Goal: Information Seeking & Learning: Learn about a topic

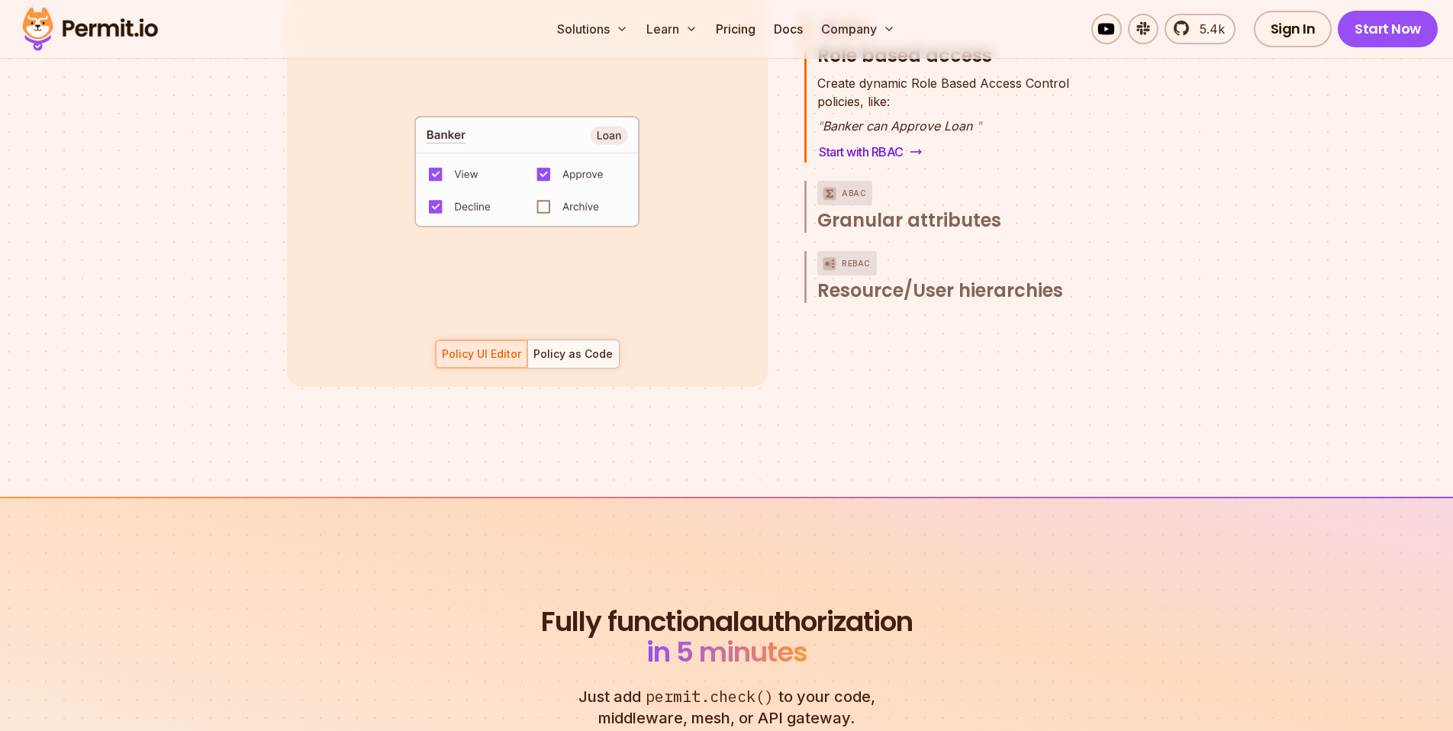
scroll to position [2358, 0]
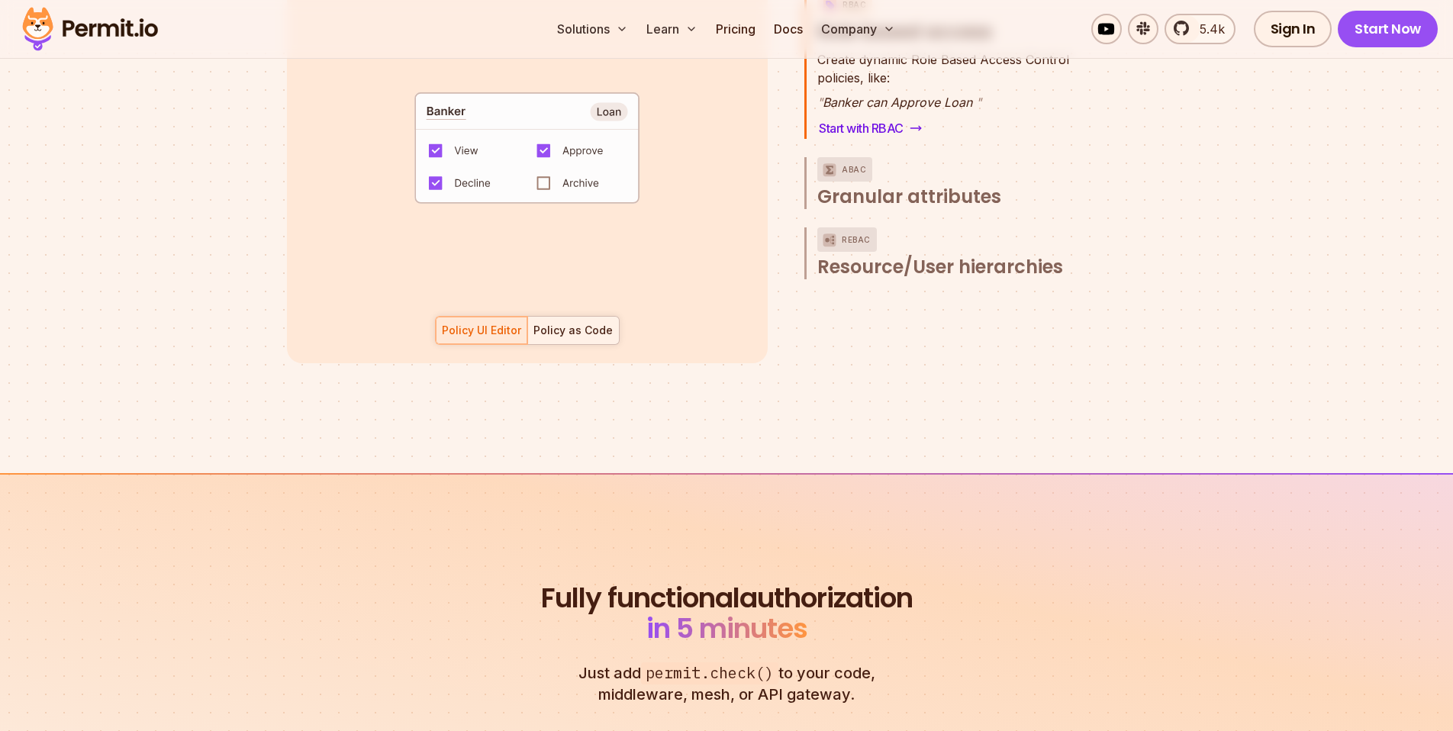
click at [588, 324] on div at bounding box center [573, 330] width 92 height 27
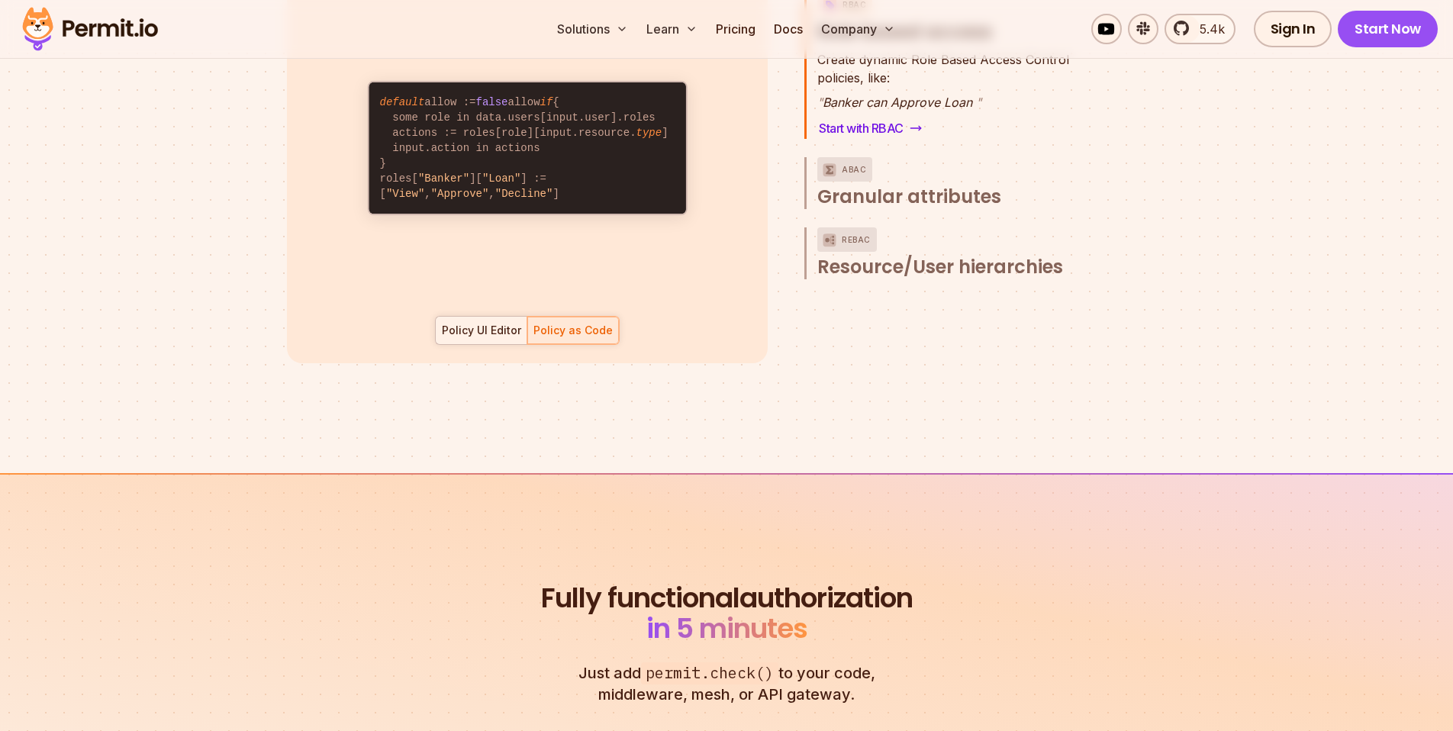
click at [505, 323] on div "Policy UI Editor" at bounding box center [481, 330] width 79 height 15
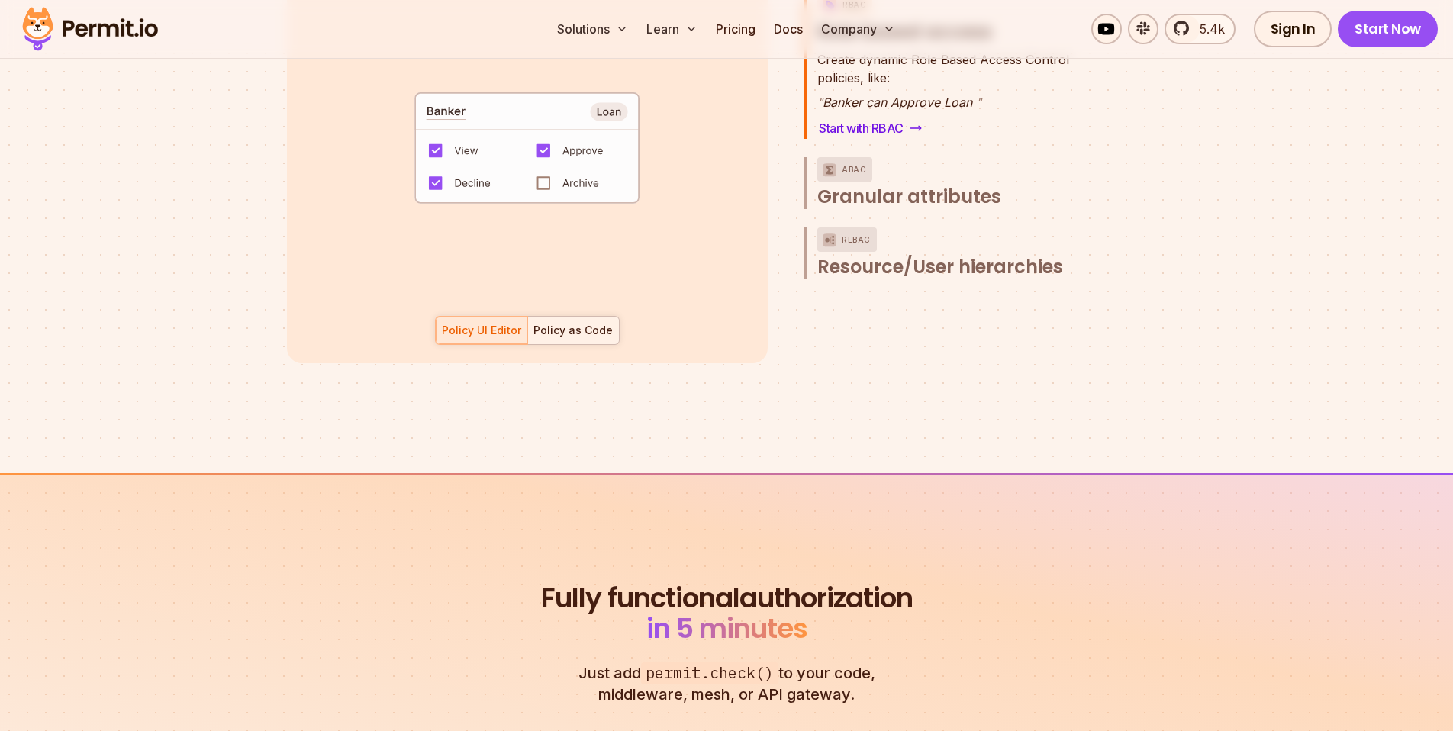
click at [552, 323] on div "Policy as Code" at bounding box center [572, 330] width 79 height 15
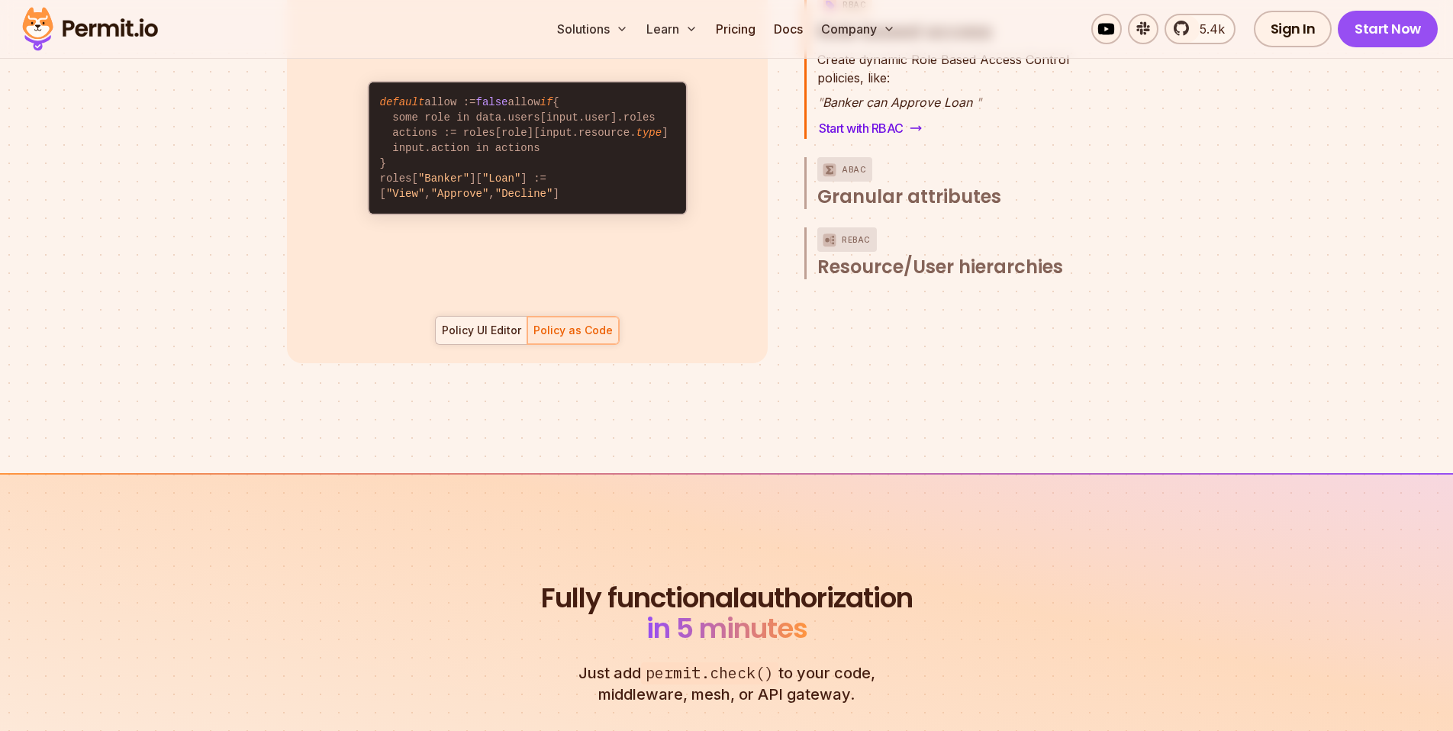
click at [502, 323] on div "Policy UI Editor" at bounding box center [481, 330] width 79 height 15
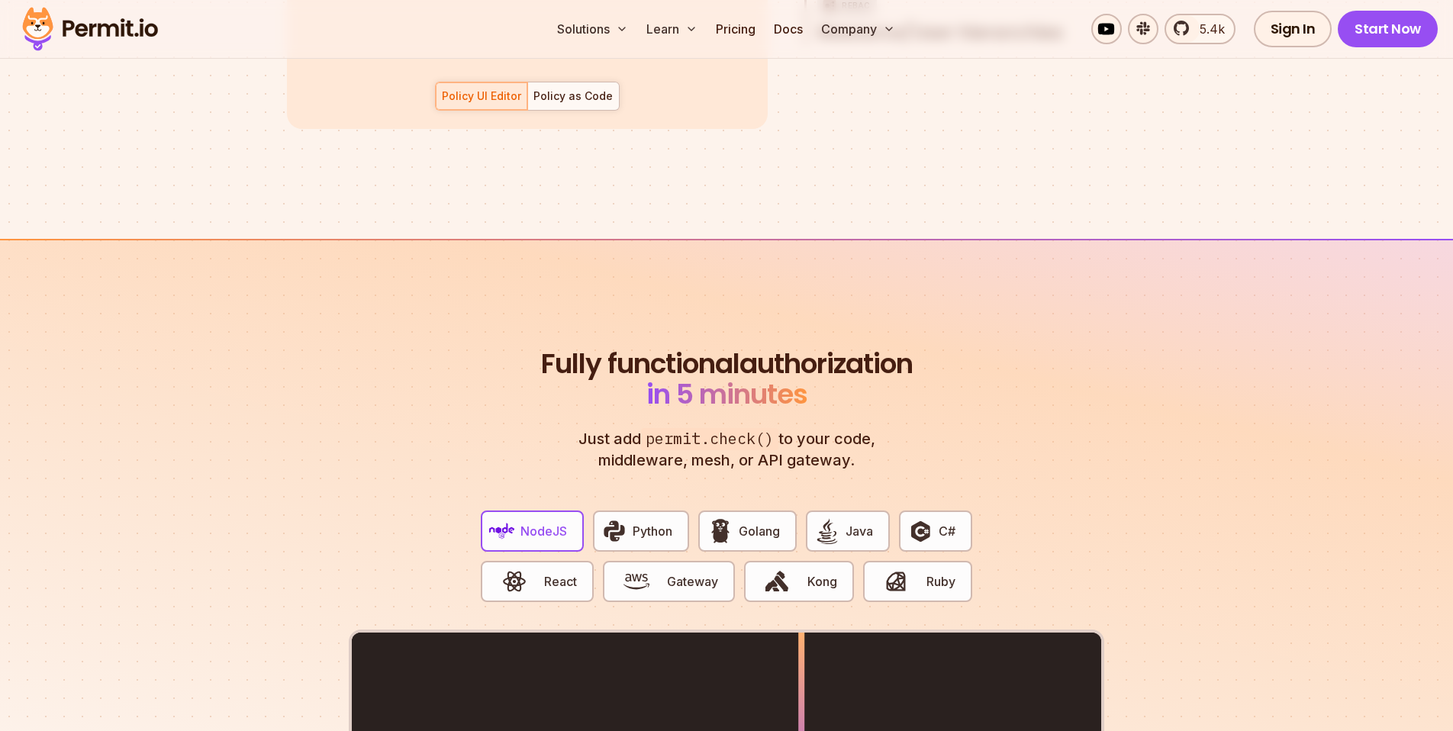
scroll to position [2701, 0]
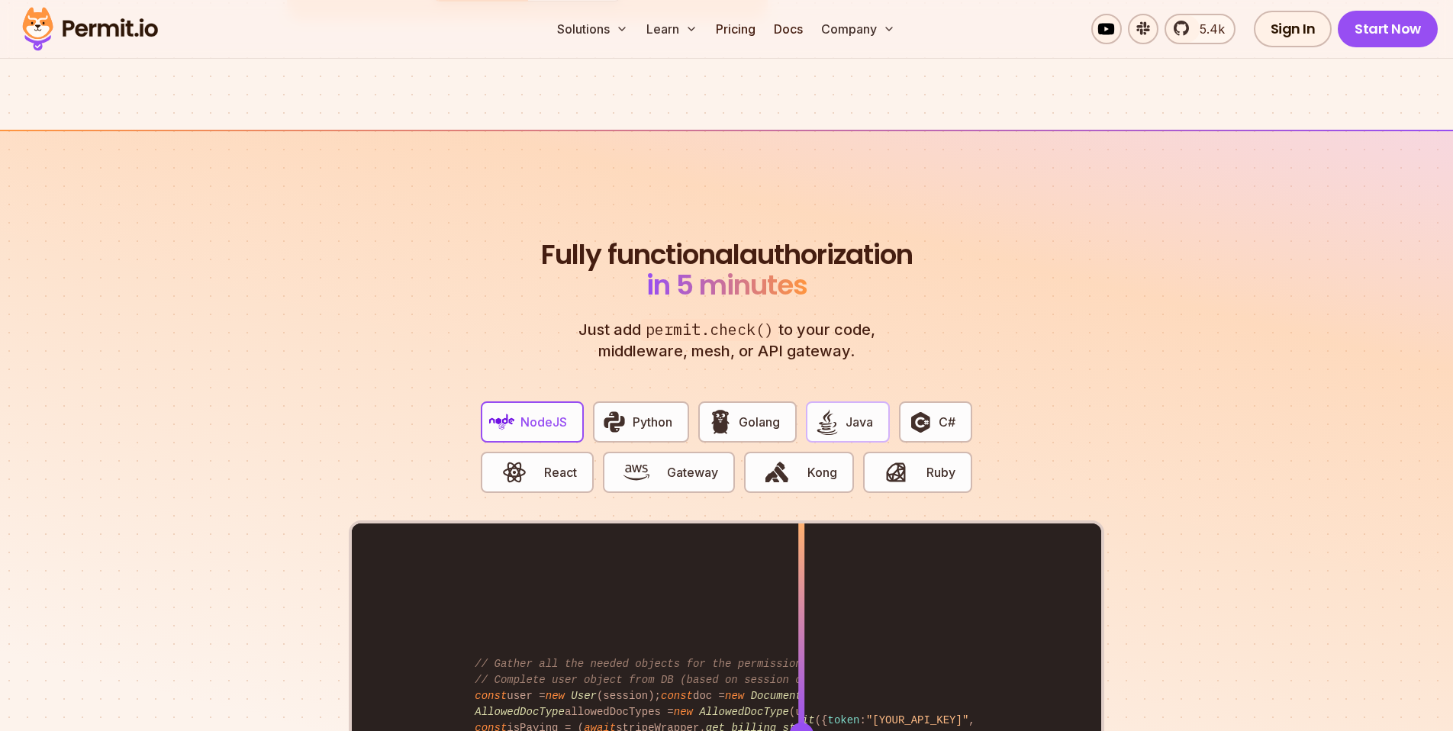
click at [859, 401] on button "Java" at bounding box center [848, 421] width 84 height 41
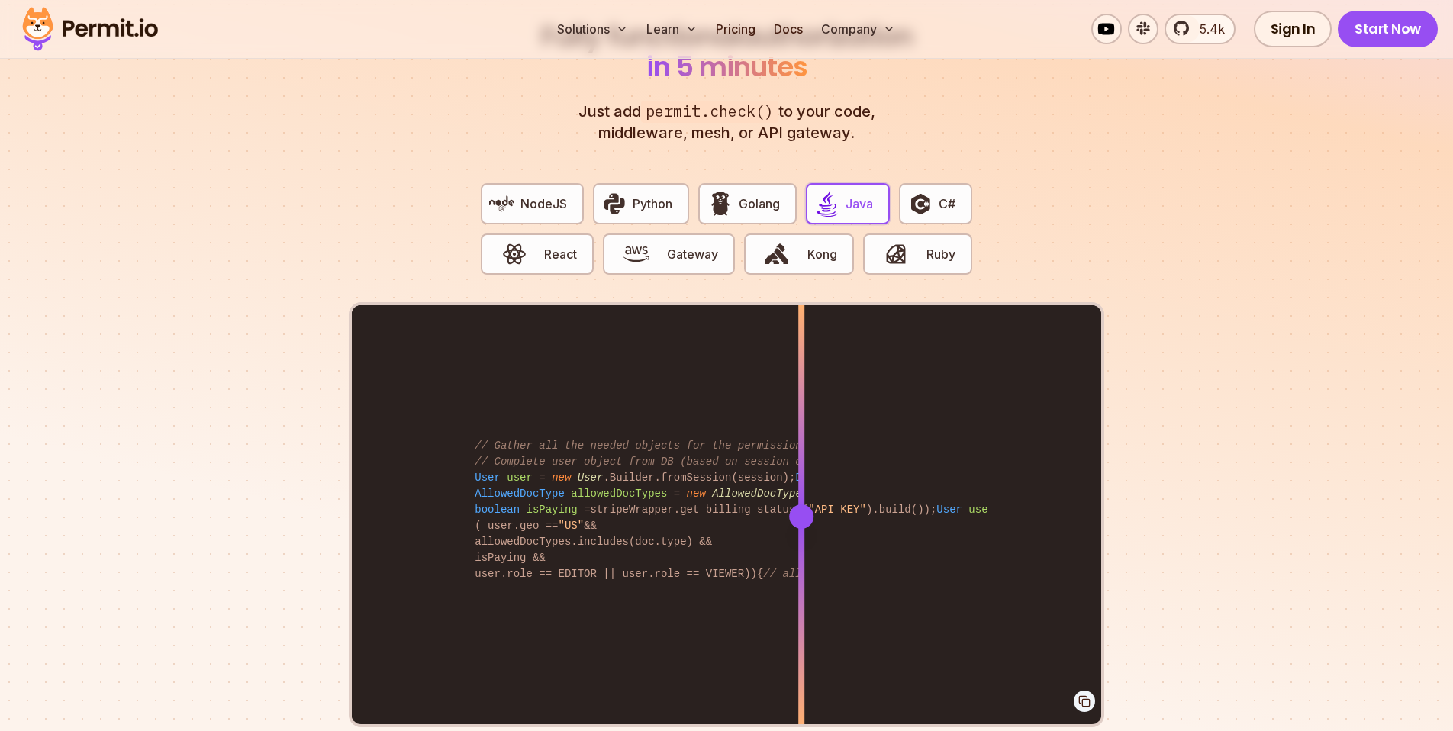
scroll to position [2987, 0]
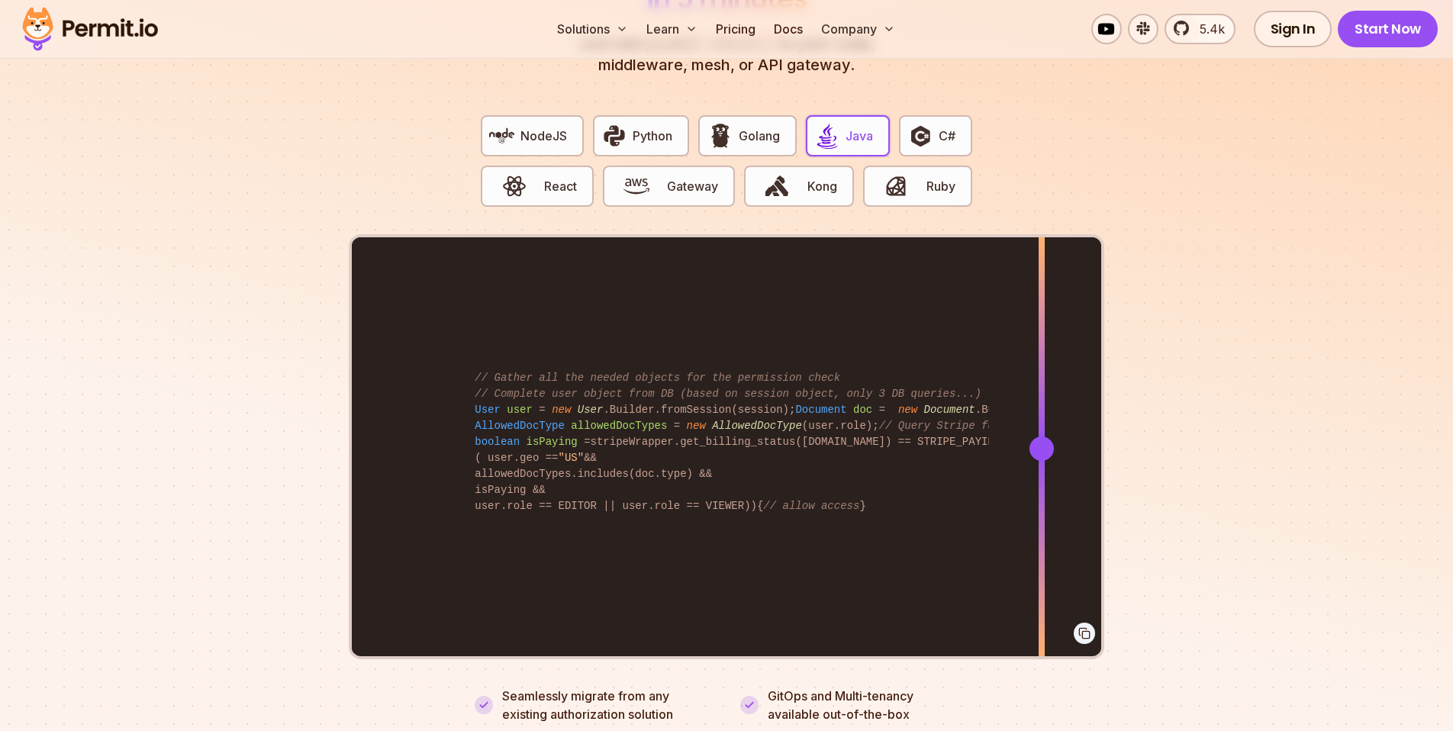
drag, startPoint x: 802, startPoint y: 430, endPoint x: 1042, endPoint y: 445, distance: 240.1
click at [1042, 445] on div at bounding box center [1041, 447] width 6 height 421
click at [810, 177] on span "Kong" at bounding box center [822, 186] width 30 height 18
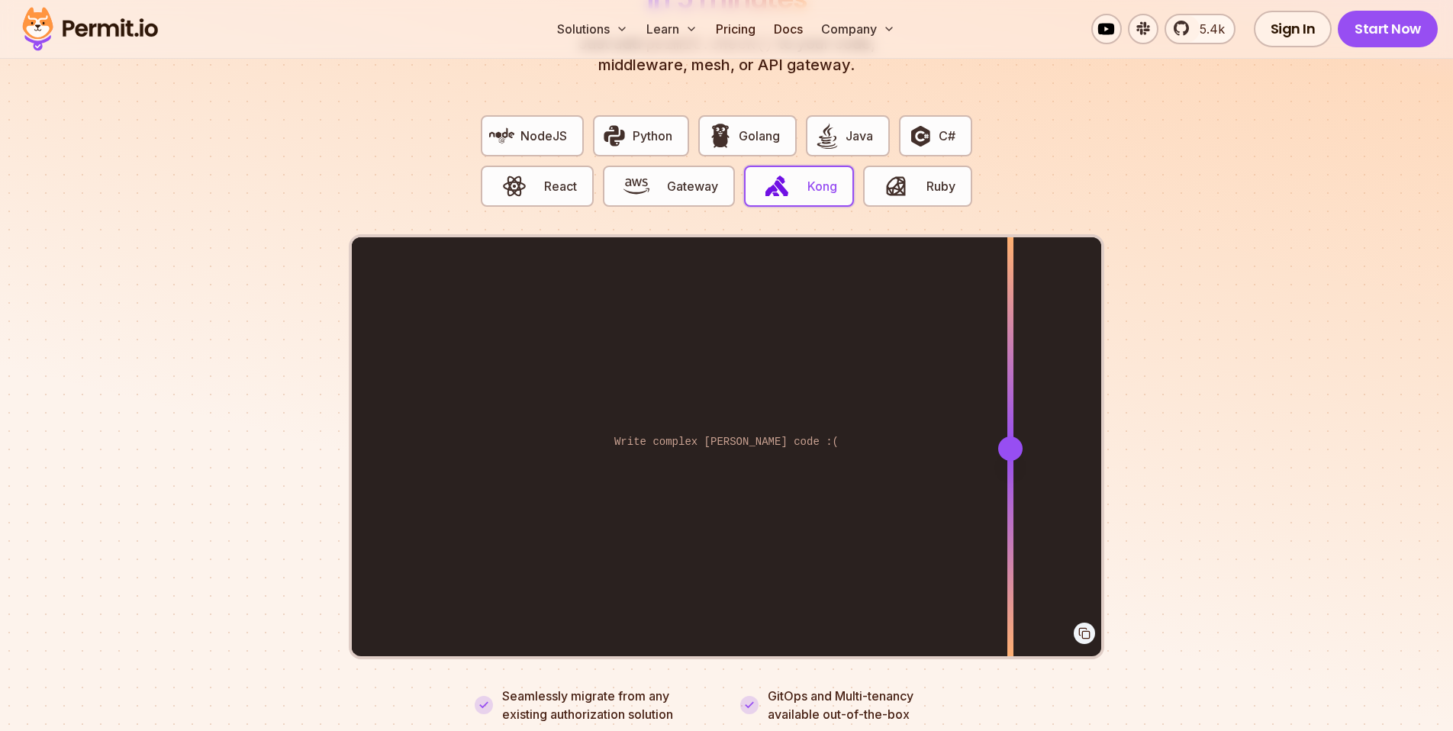
drag, startPoint x: 802, startPoint y: 429, endPoint x: 1010, endPoint y: 445, distance: 208.9
click at [1010, 445] on div at bounding box center [1010, 447] width 6 height 421
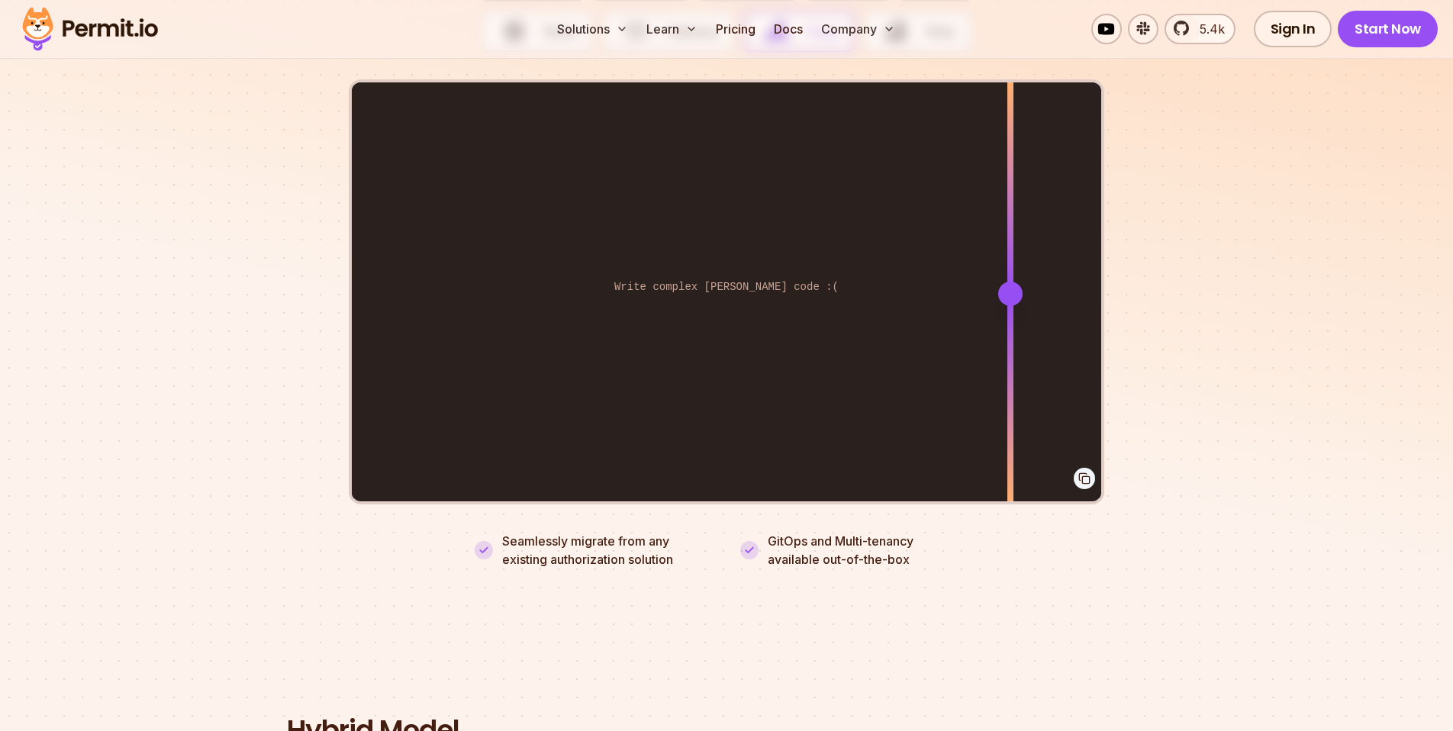
scroll to position [3170, 0]
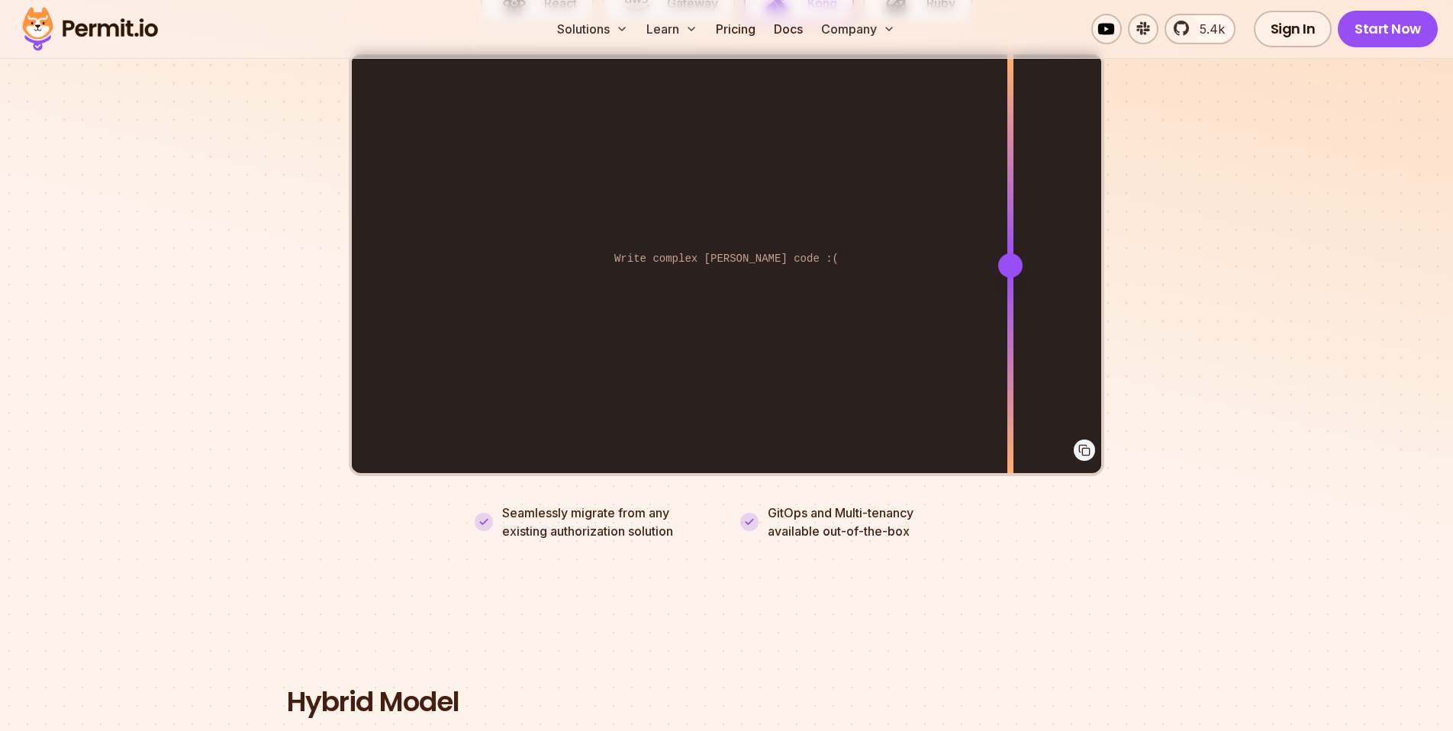
click at [705, 228] on div "Enforce routes directly from the policy-editor / API Write complex [PERSON_NAME…" at bounding box center [726, 264] width 749 height 421
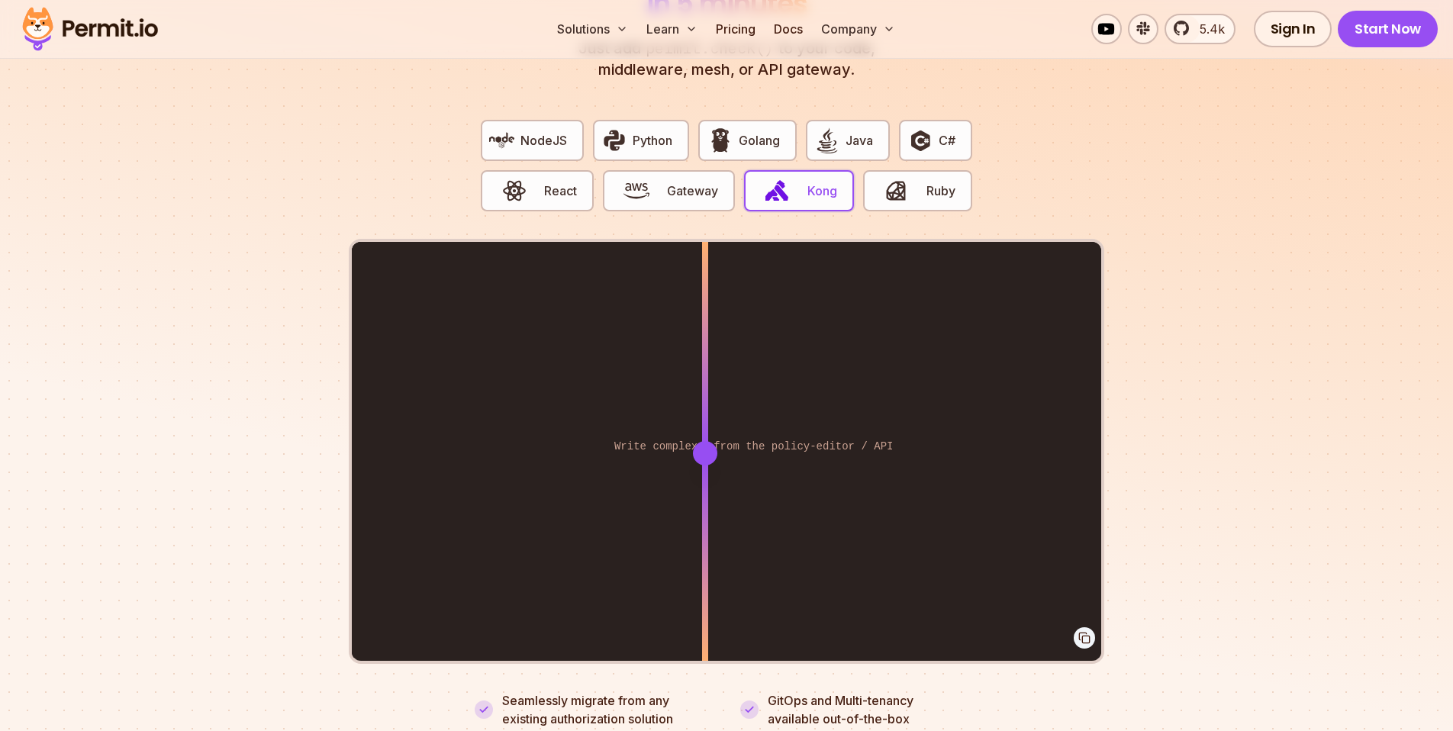
scroll to position [2976, 0]
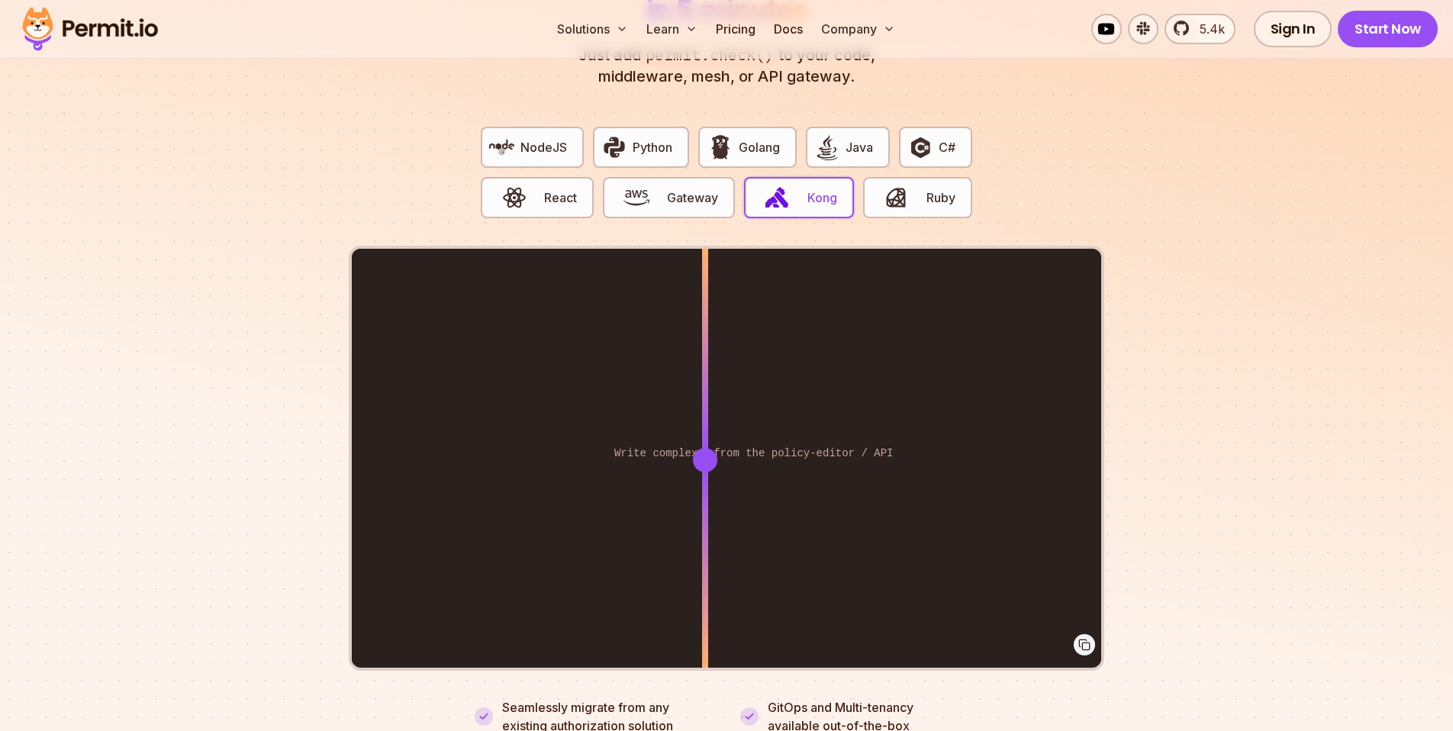
click at [776, 185] on img "button" at bounding box center [777, 198] width 26 height 26
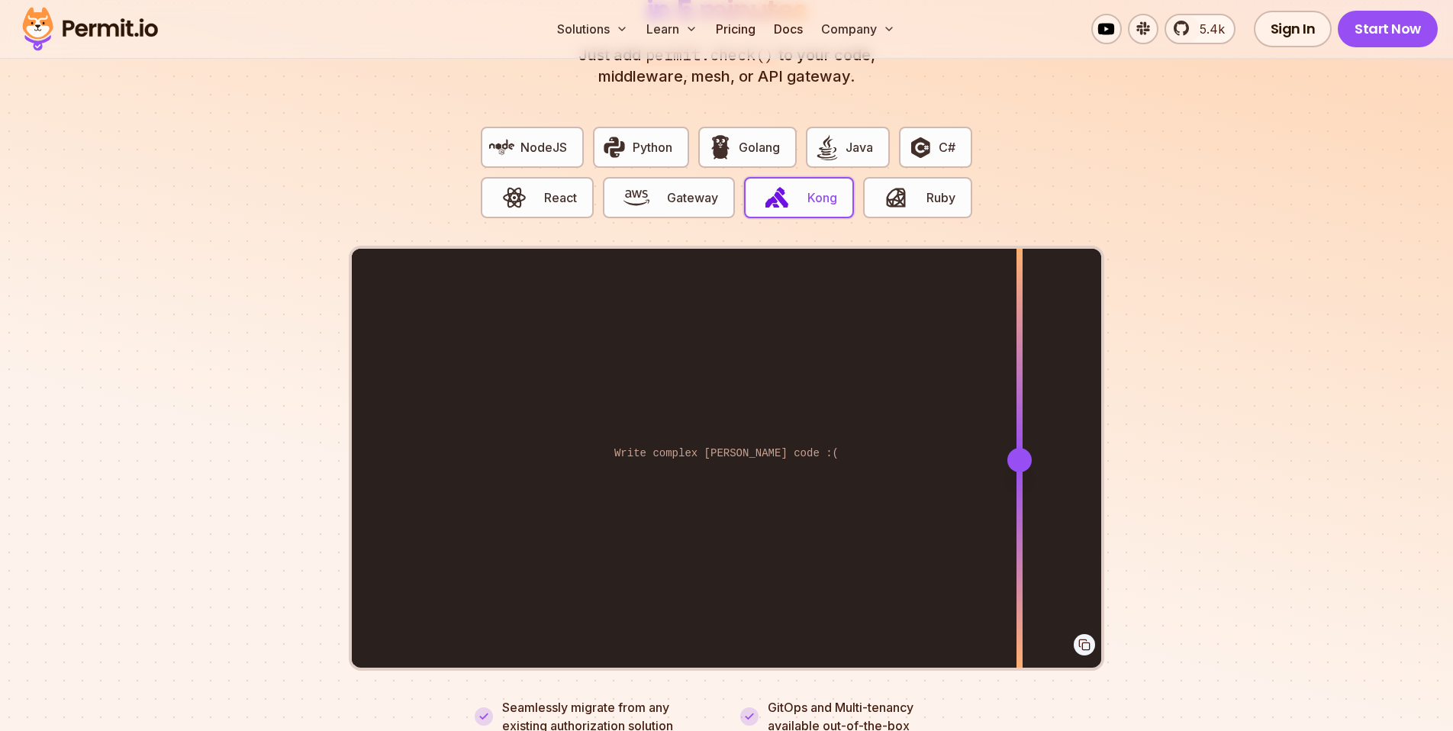
drag, startPoint x: 704, startPoint y: 439, endPoint x: 1019, endPoint y: 462, distance: 316.0
click at [1019, 462] on div at bounding box center [1019, 459] width 6 height 421
click at [848, 138] on span "Java" at bounding box center [858, 147] width 27 height 18
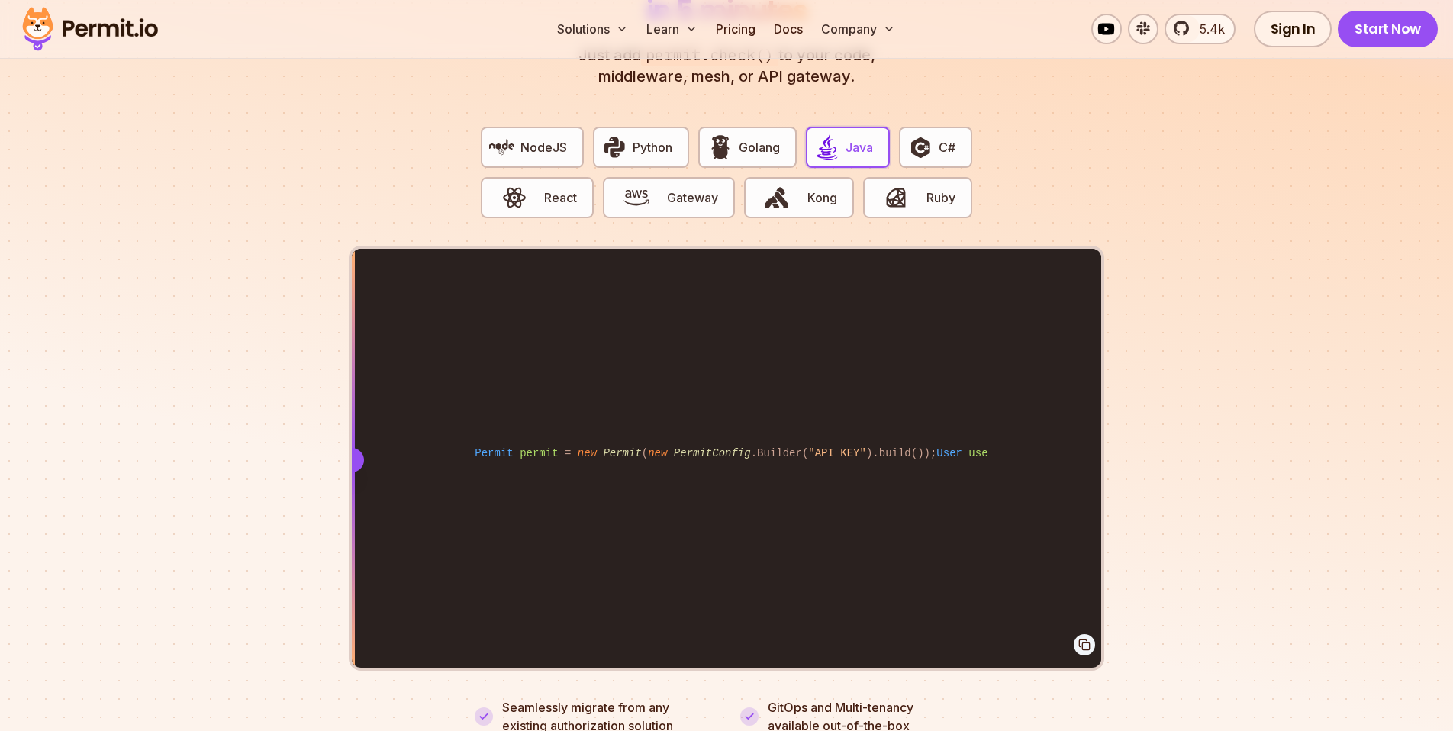
drag, startPoint x: 803, startPoint y: 440, endPoint x: 268, endPoint y: 420, distance: 536.0
click at [268, 420] on section "Fully functional authorization in 5 minutes Just add permit.check() to your cod…" at bounding box center [726, 331] width 1453 height 953
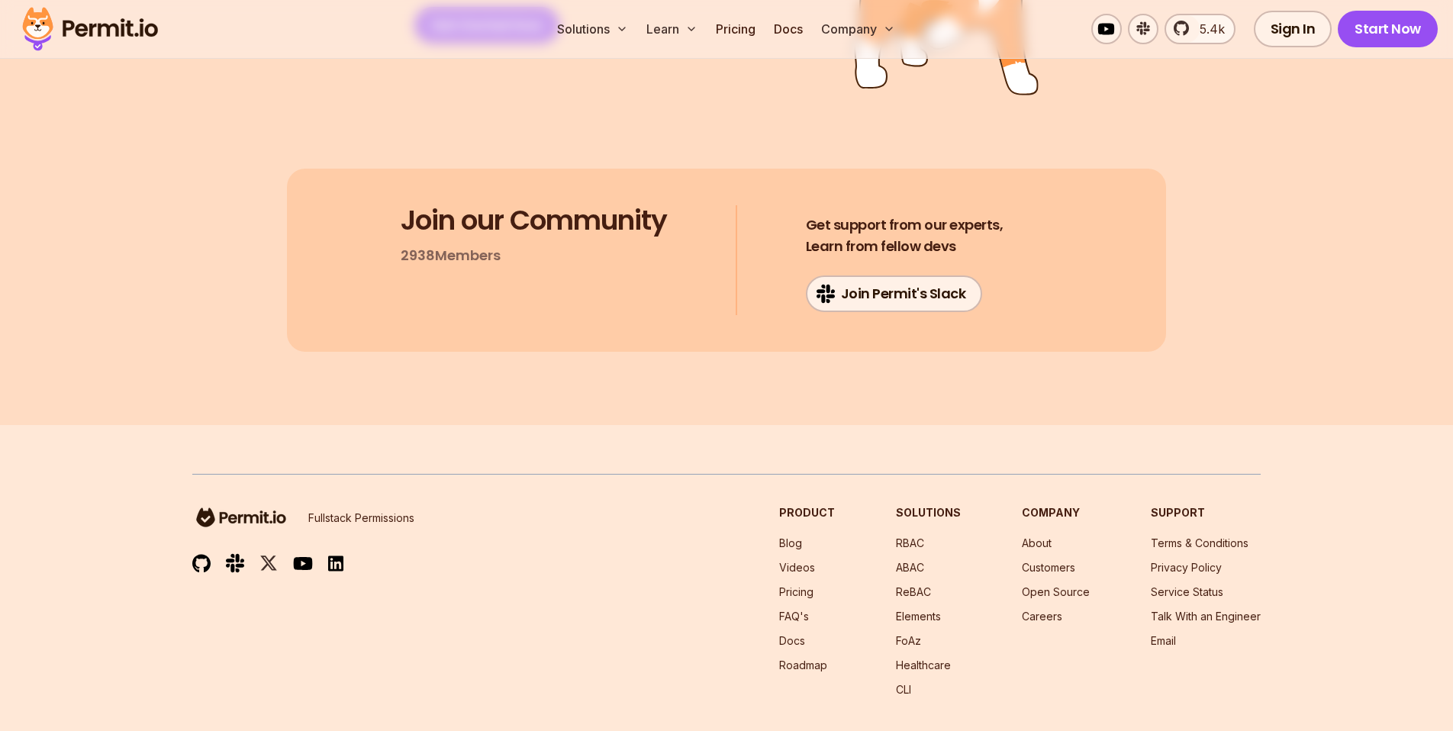
scroll to position [8058, 0]
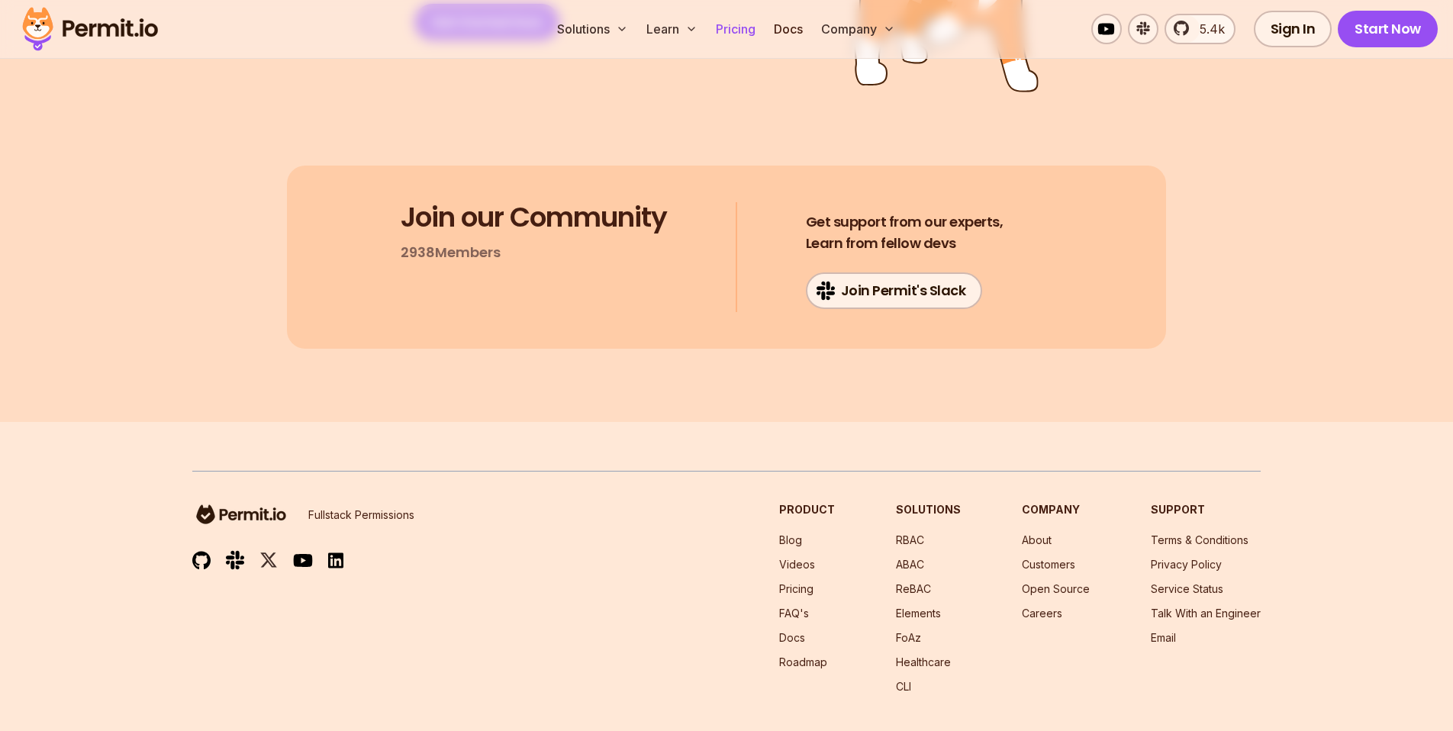
click at [731, 33] on link "Pricing" at bounding box center [736, 29] width 52 height 31
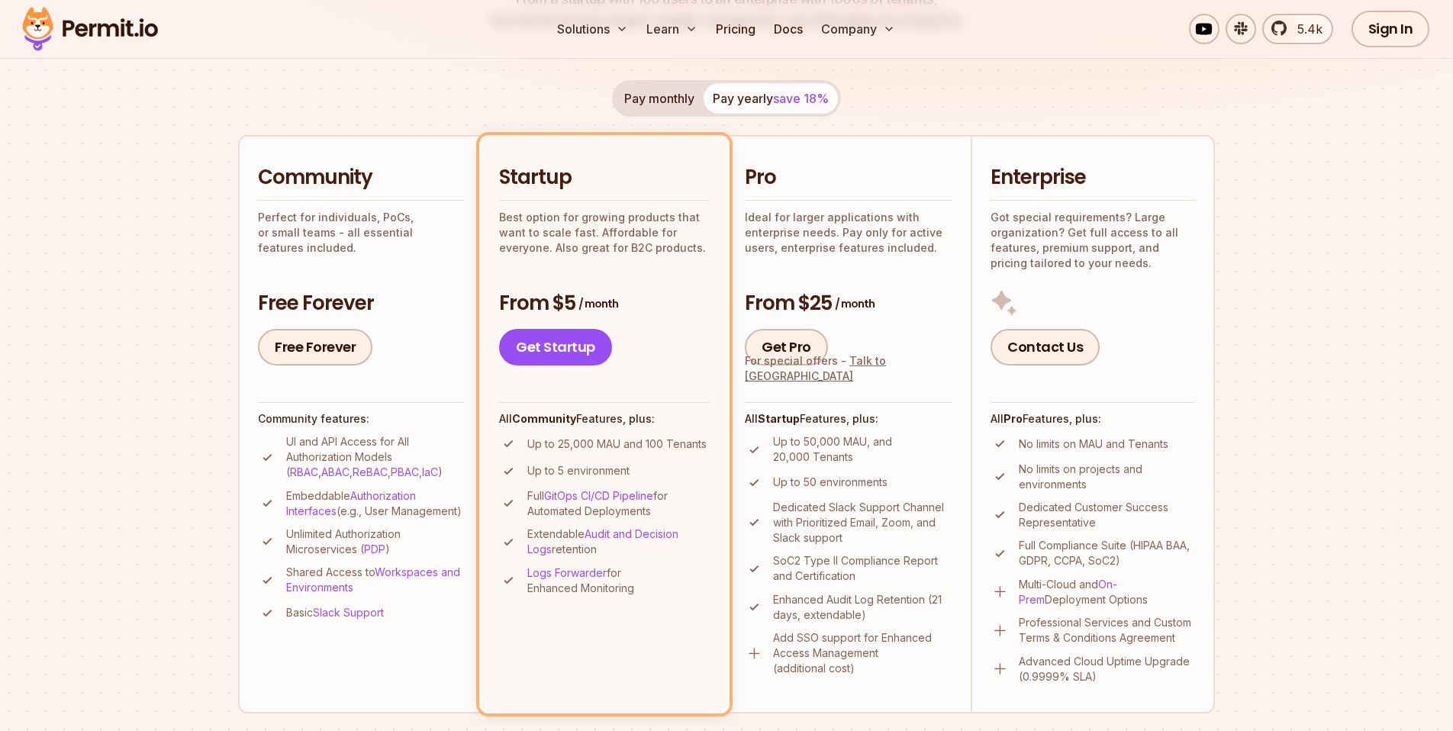
scroll to position [275, 0]
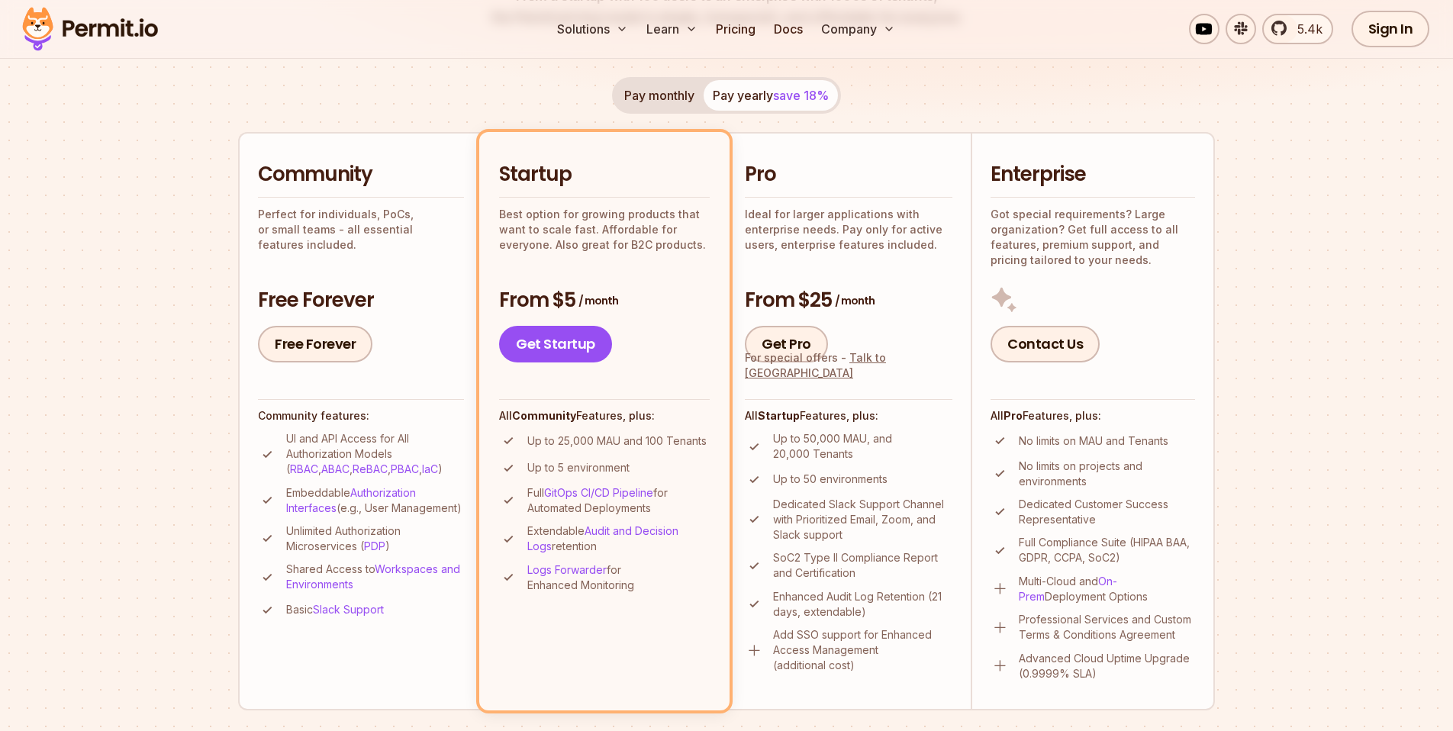
click at [404, 314] on div "Free Forever Free Forever" at bounding box center [361, 325] width 206 height 76
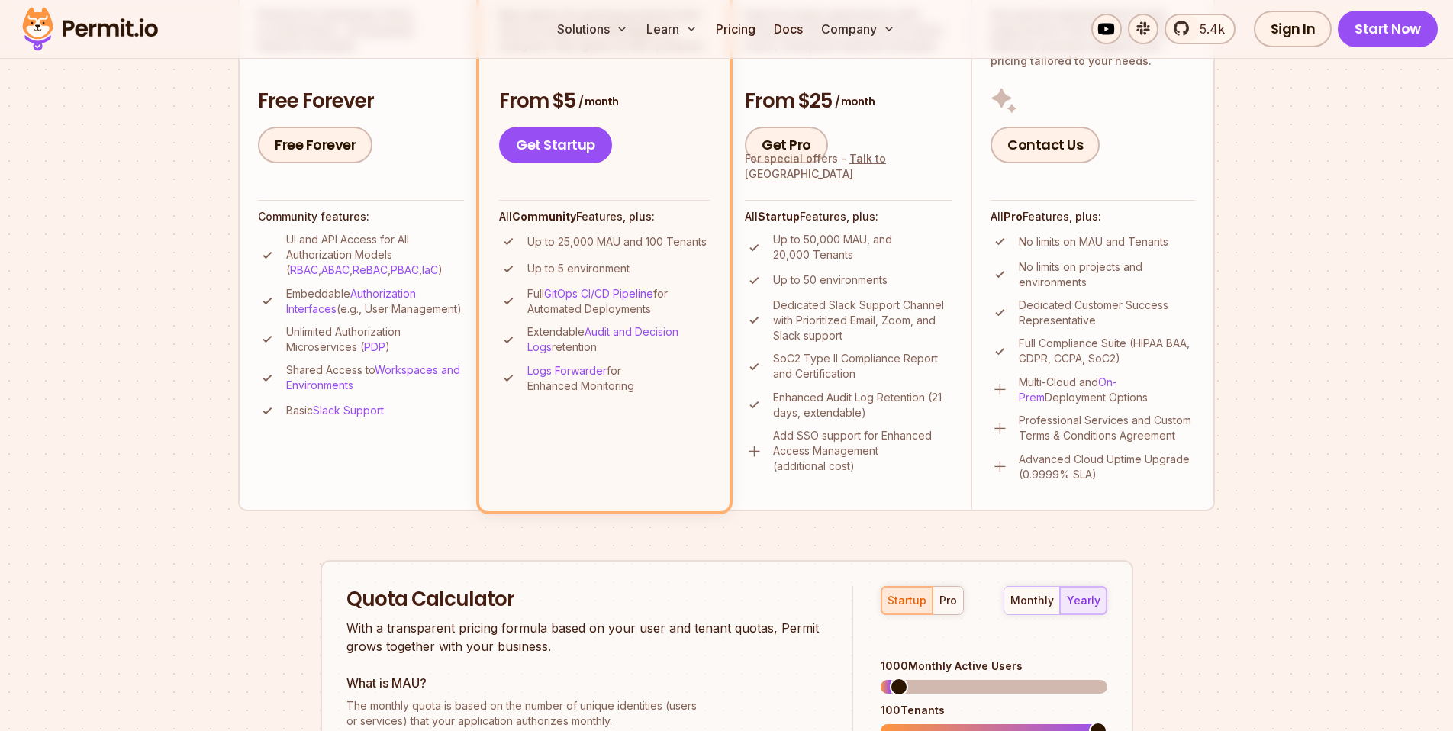
scroll to position [458, 0]
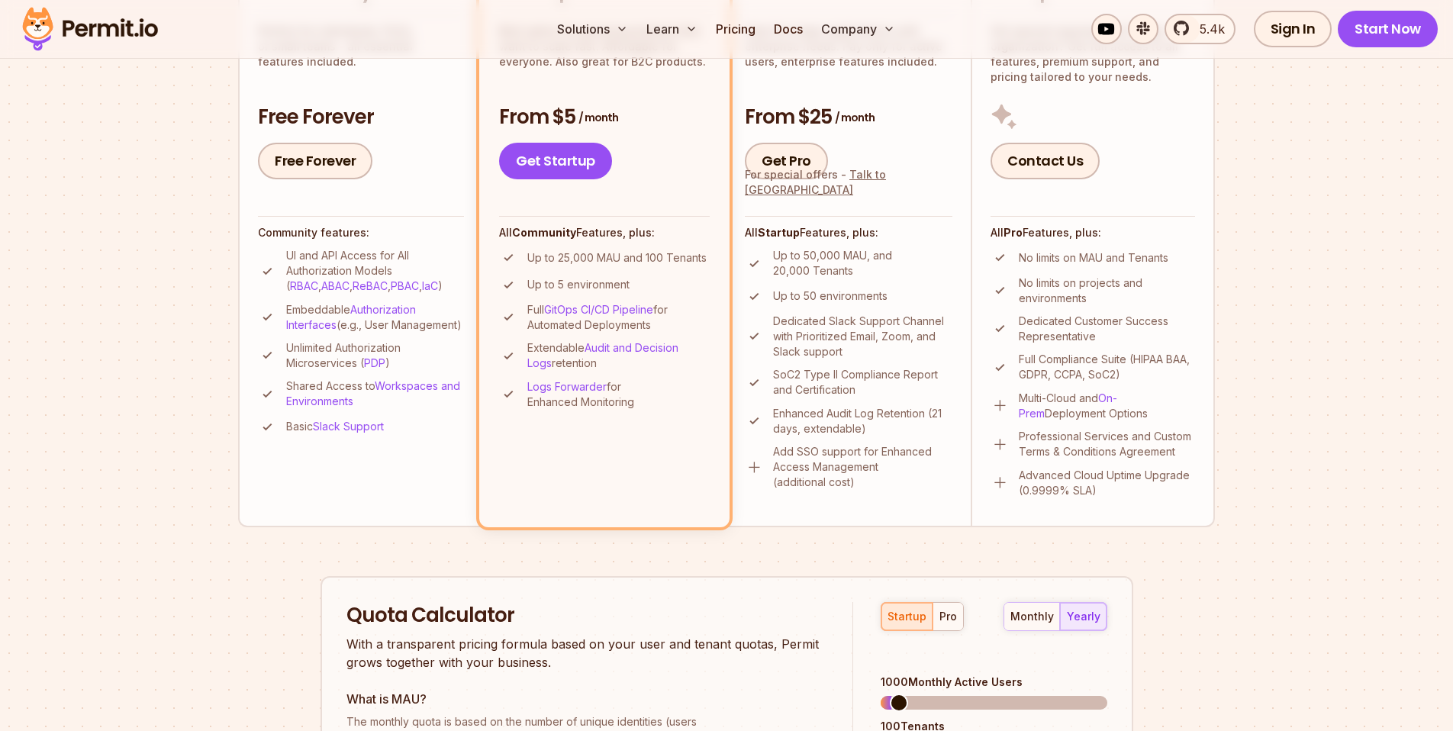
click at [391, 350] on ul "UI and API Access for All Authorization Models ( RBAC , ABAC , ReBAC , PBAC , I…" at bounding box center [361, 342] width 206 height 188
click at [320, 169] on link "Free Forever" at bounding box center [315, 161] width 114 height 37
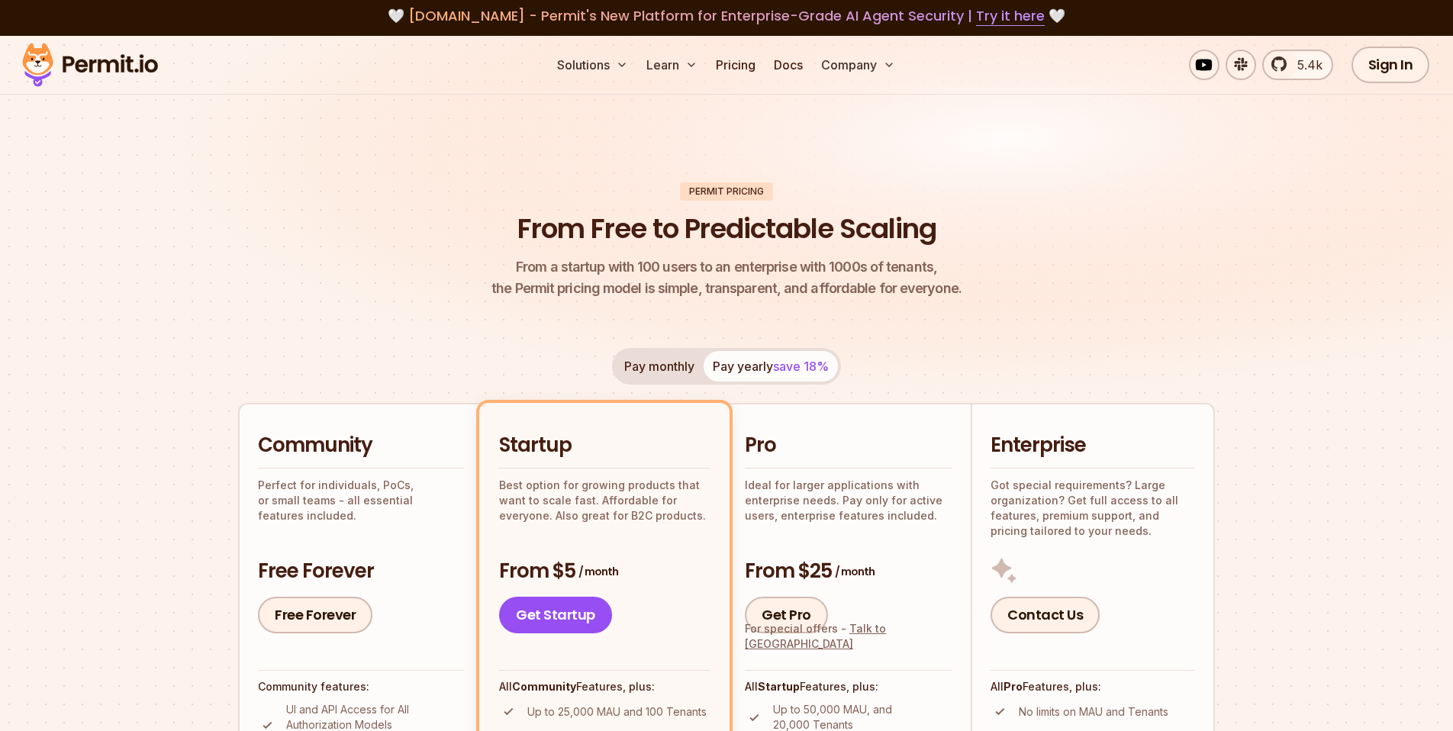
scroll to position [0, 0]
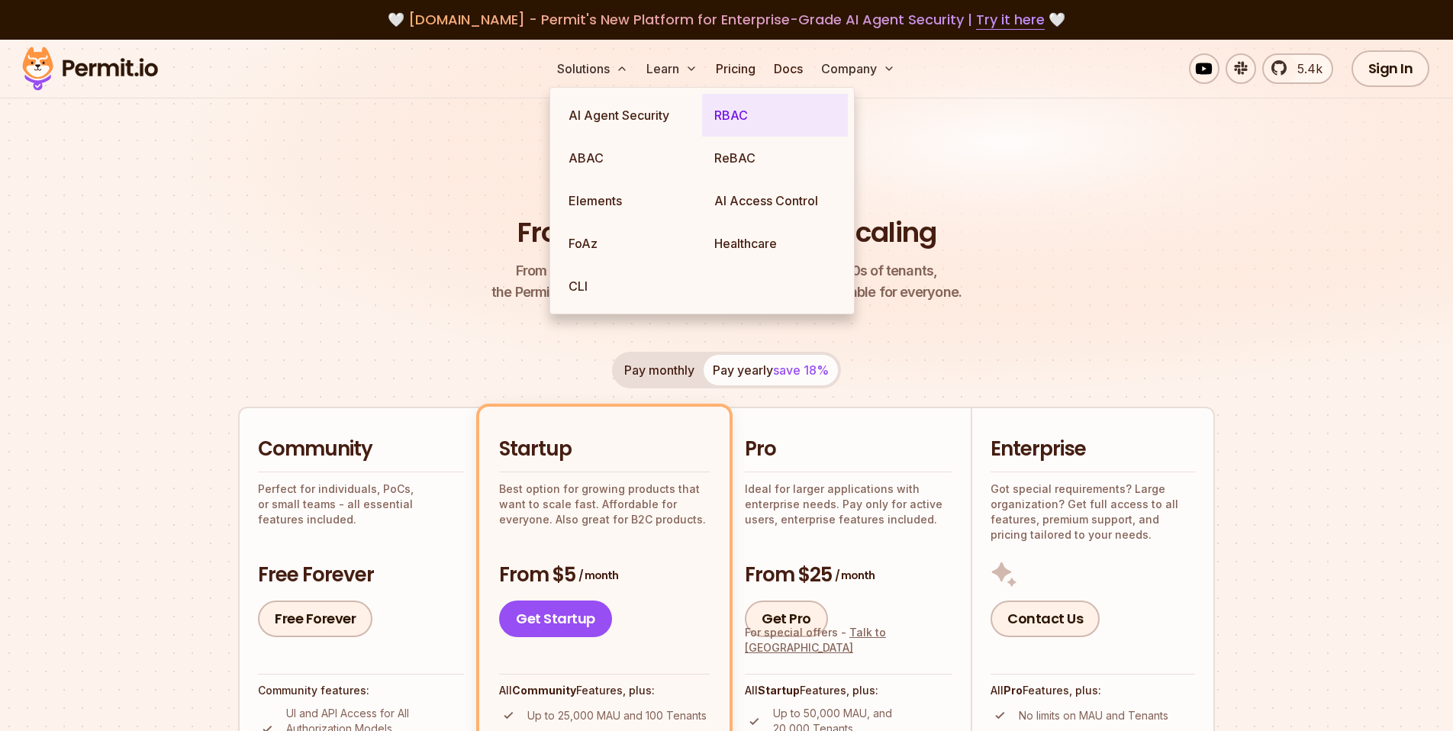
click at [726, 108] on link "RBAC" at bounding box center [775, 115] width 146 height 43
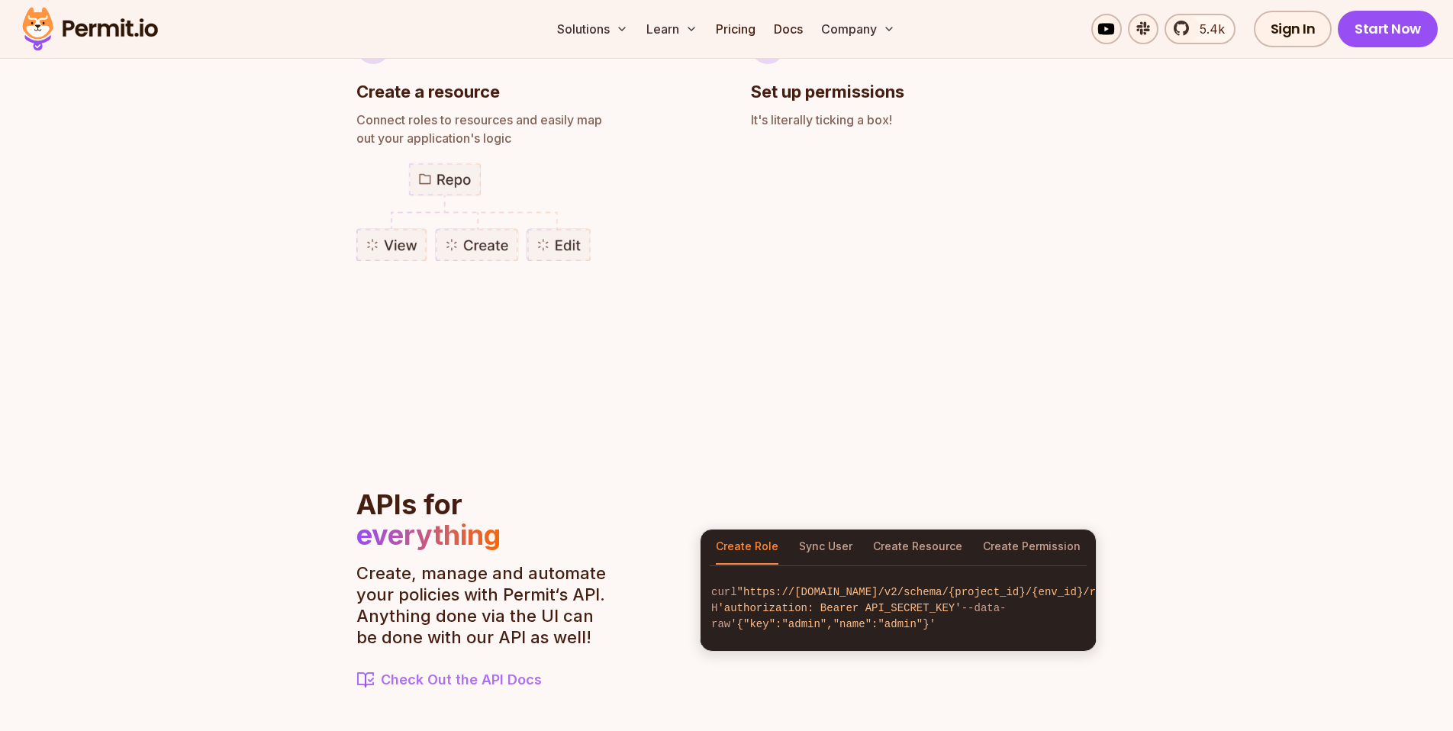
scroll to position [1270, 0]
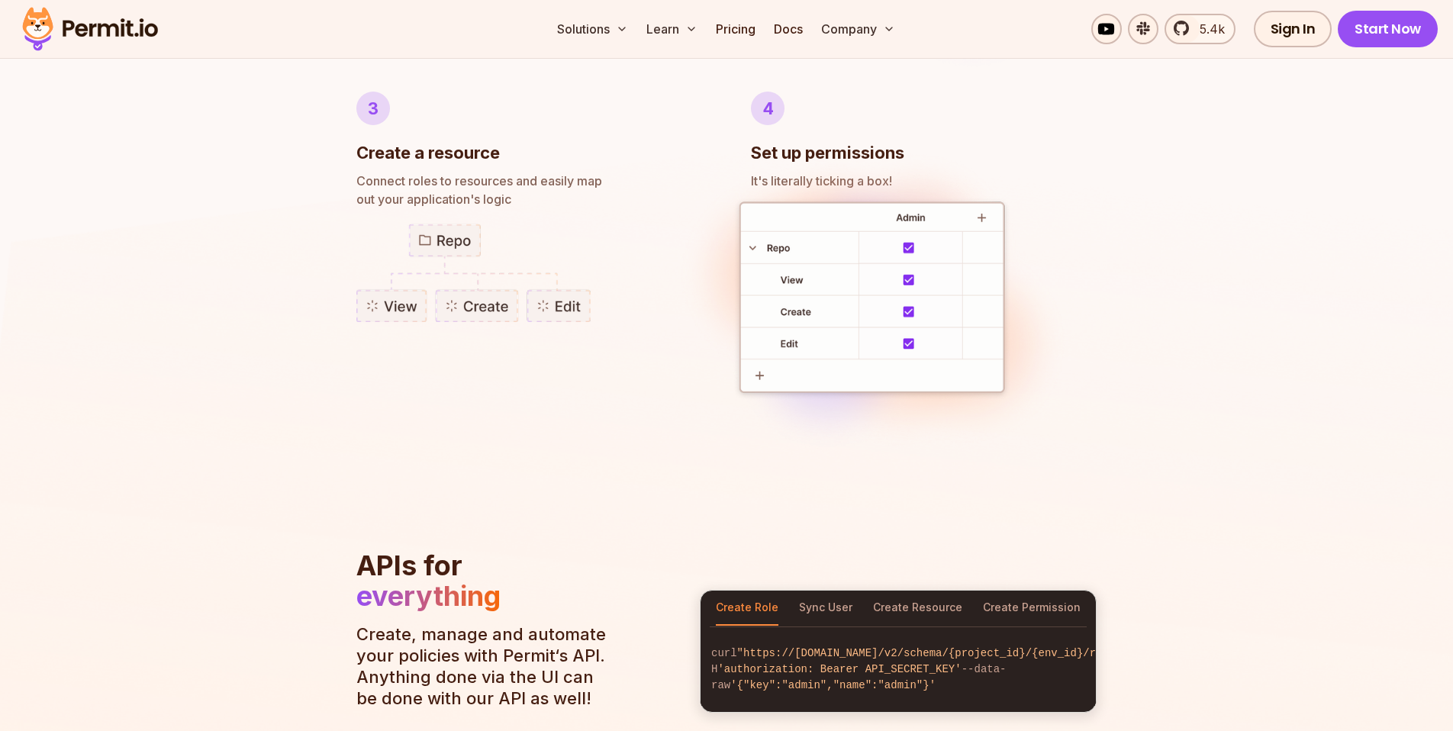
click at [883, 182] on img at bounding box center [873, 301] width 406 height 317
click at [980, 214] on img at bounding box center [873, 301] width 406 height 317
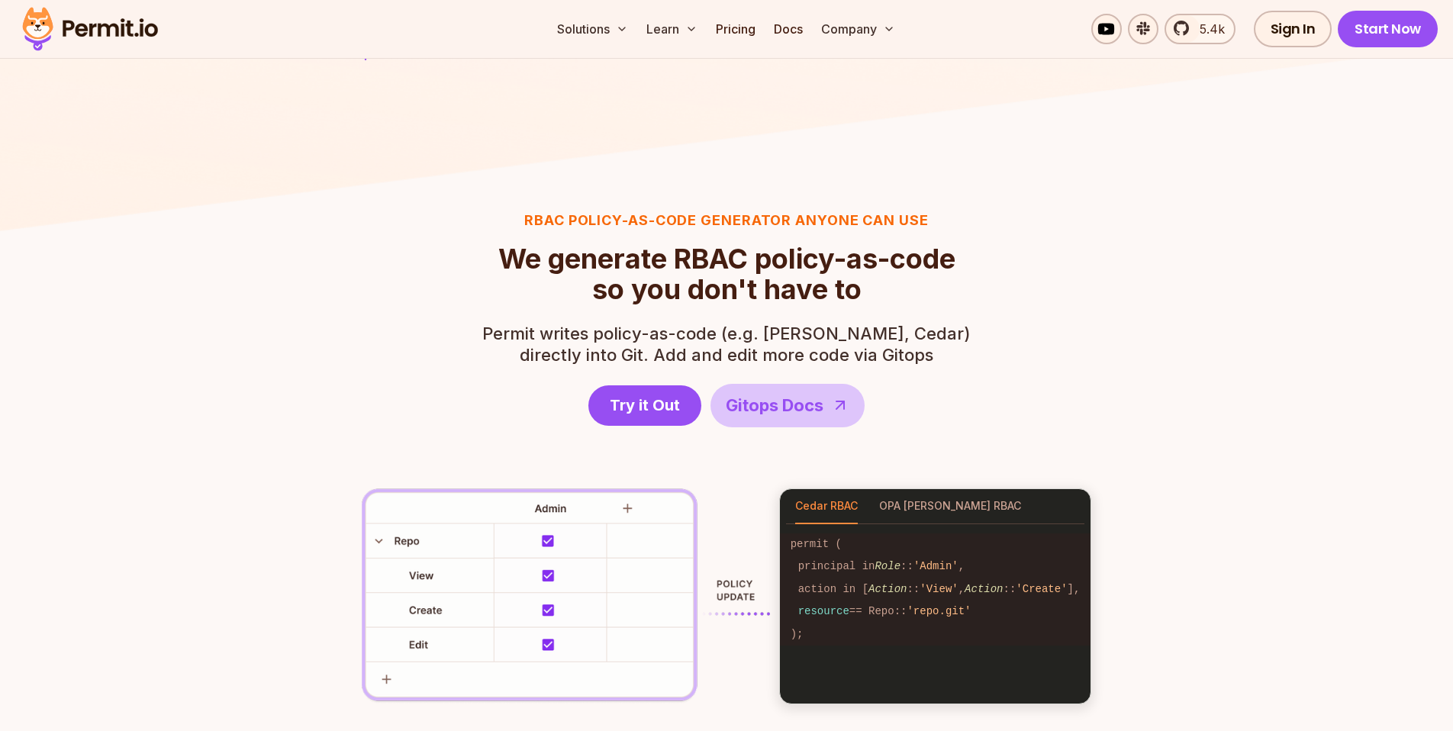
scroll to position [2003, 0]
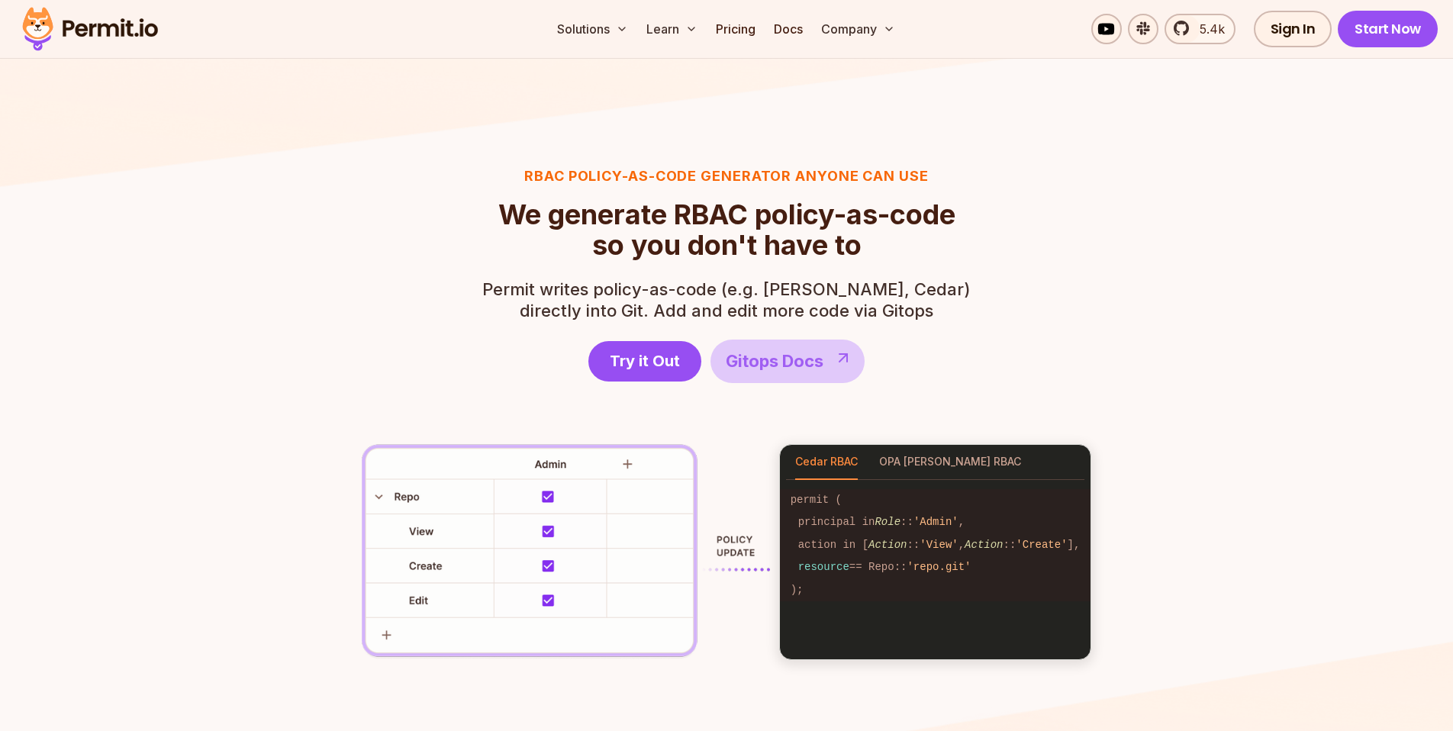
click at [769, 371] on span "Gitops Docs" at bounding box center [775, 361] width 98 height 25
